Goal: Task Accomplishment & Management: Use online tool/utility

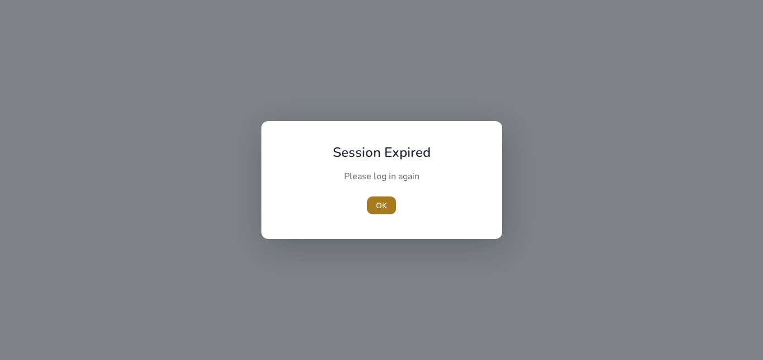
click at [389, 205] on span "button" at bounding box center [381, 205] width 29 height 27
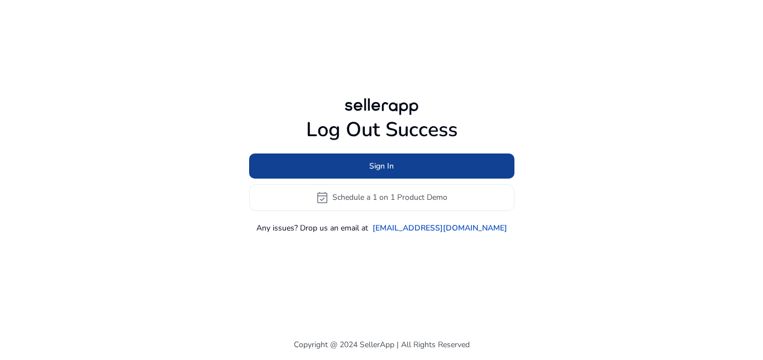
click at [384, 169] on span "Sign In" at bounding box center [381, 166] width 25 height 12
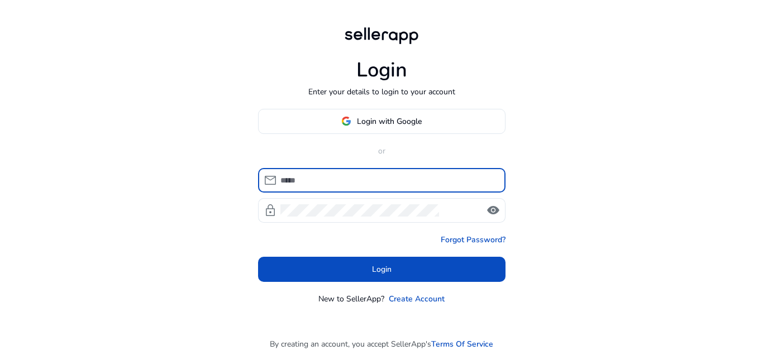
click at [383, 174] on input at bounding box center [388, 180] width 216 height 12
type input "**********"
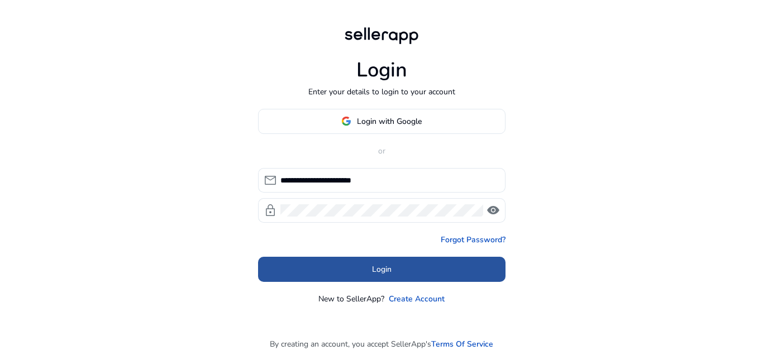
click at [404, 267] on span at bounding box center [381, 269] width 247 height 27
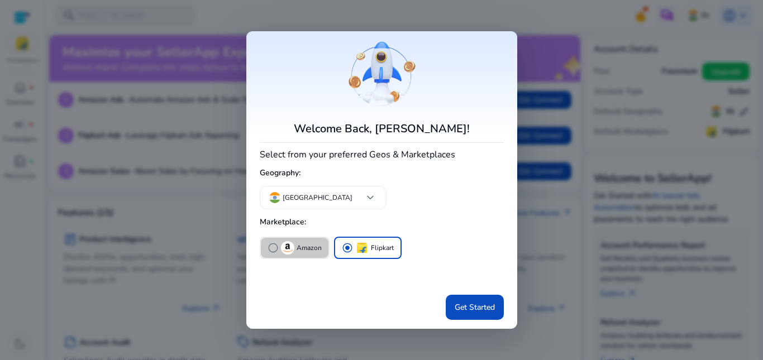
click at [275, 245] on span "radio_button_unchecked" at bounding box center [272, 247] width 11 height 11
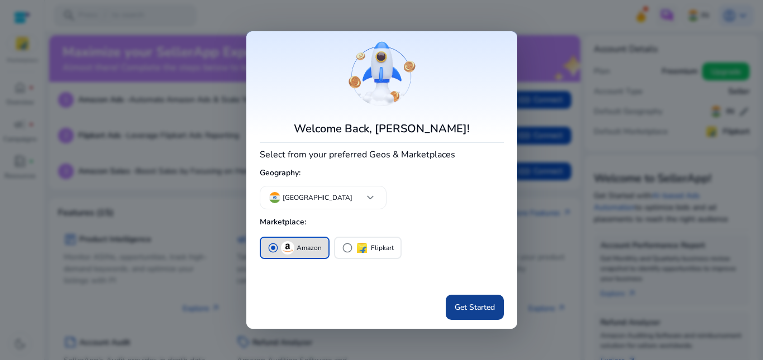
click at [473, 303] on span "Get Started" at bounding box center [474, 307] width 40 height 12
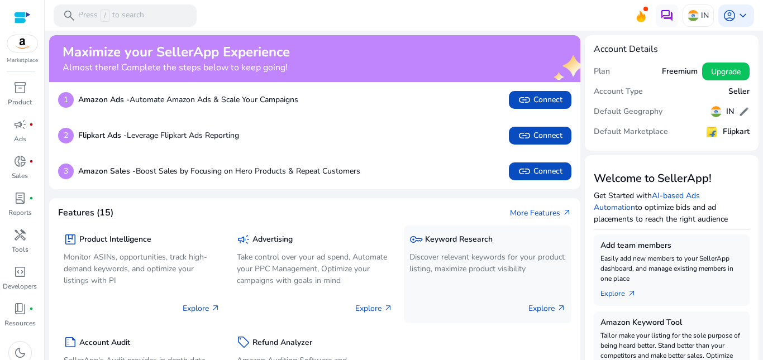
click at [536, 309] on p "Explore arrow_outward" at bounding box center [546, 309] width 37 height 12
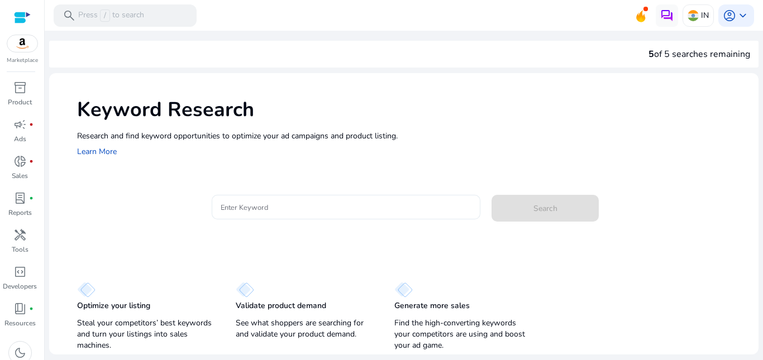
click at [339, 206] on input "Enter Keyword" at bounding box center [346, 207] width 251 height 12
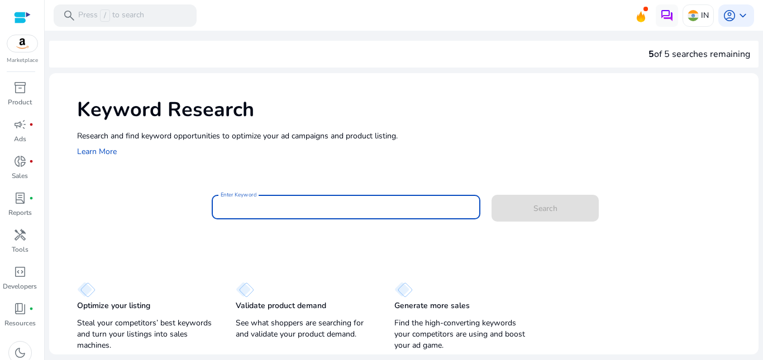
paste input "**********"
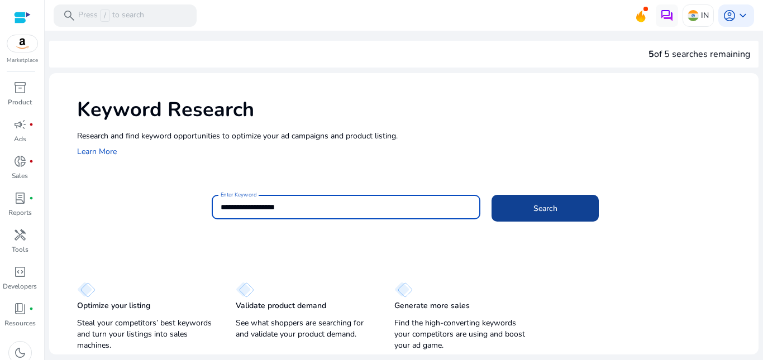
type input "**********"
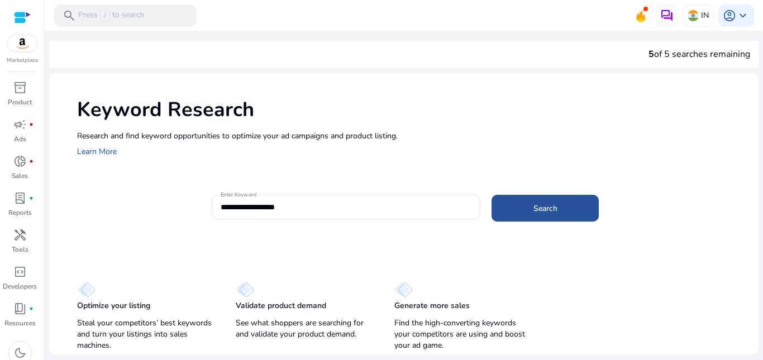
click at [539, 210] on span "Search" at bounding box center [545, 209] width 24 height 12
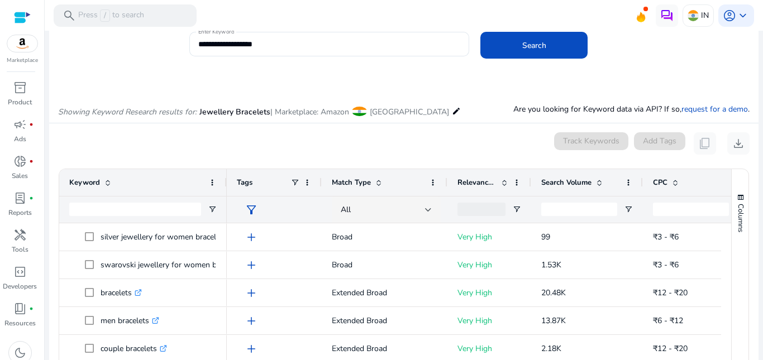
scroll to position [133, 0]
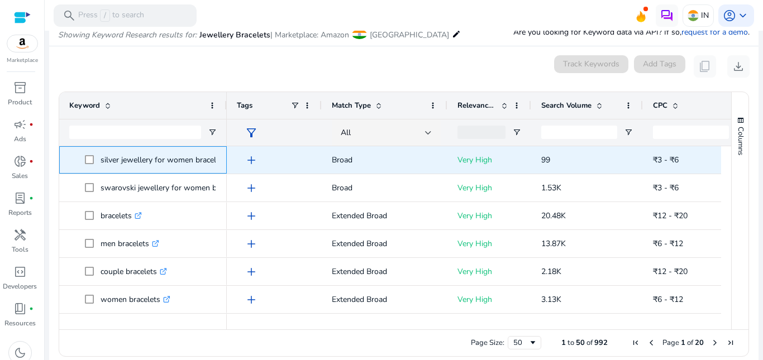
click at [154, 162] on p "silver jewellery for women bracelets .st0{fill:#2c8af8}" at bounding box center [168, 160] width 136 height 23
click at [154, 165] on p "silver jewellery for women bracelets .st0{fill:#2c8af8}" at bounding box center [168, 160] width 136 height 23
click at [122, 160] on p "silver jewellery for women bracelets .st0{fill:#2c8af8}" at bounding box center [168, 160] width 136 height 23
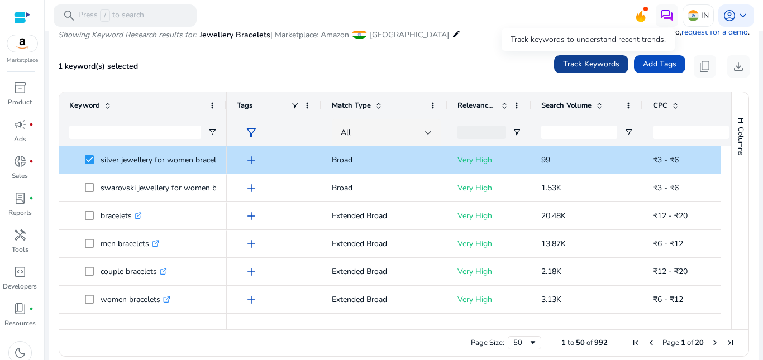
click at [564, 66] on span "Track Keywords" at bounding box center [591, 64] width 56 height 12
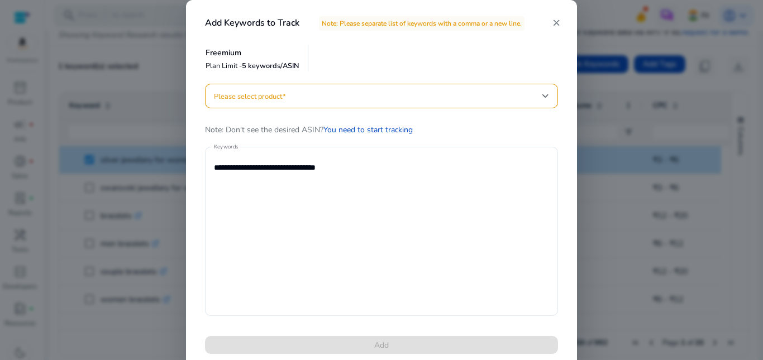
click at [554, 23] on mat-icon "close" at bounding box center [556, 23] width 10 height 10
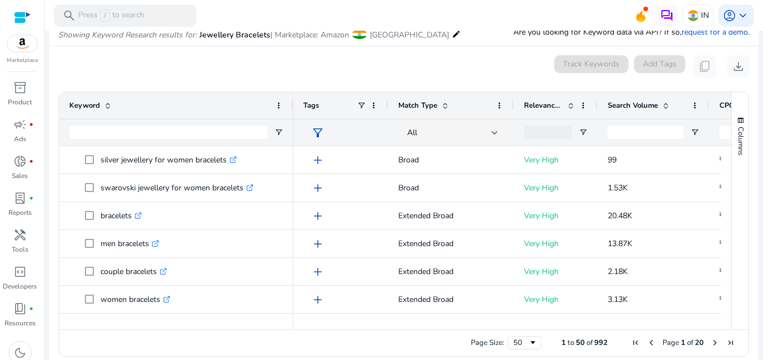
drag, startPoint x: 224, startPoint y: 100, endPoint x: 291, endPoint y: 99, distance: 66.5
click at [291, 99] on div at bounding box center [292, 105] width 4 height 27
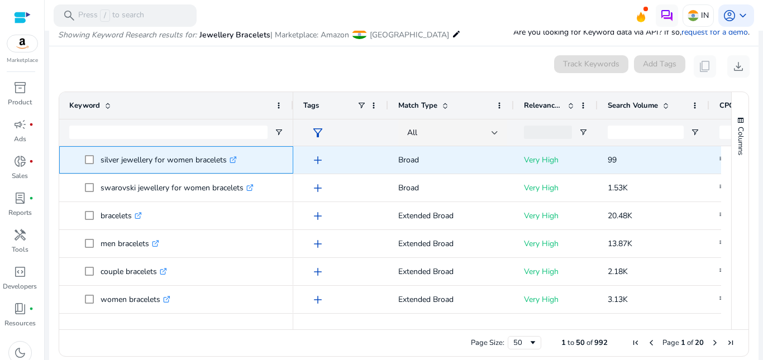
click at [234, 160] on icon ".st0{fill:#2c8af8}" at bounding box center [232, 159] width 7 height 7
